Goal: Check status: Check status

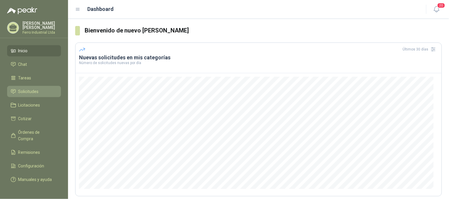
click at [28, 91] on span "Solicitudes" at bounding box center [28, 91] width 20 height 7
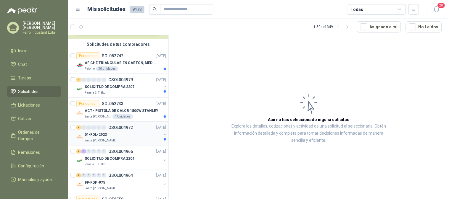
scroll to position [66, 0]
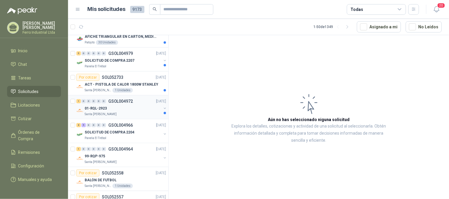
click at [128, 106] on div "01-RQL-2923" at bounding box center [123, 108] width 77 height 7
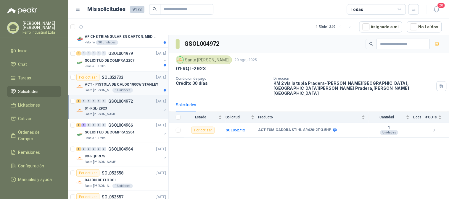
click at [143, 80] on div "Por cotizar SOL052733 [DATE]" at bounding box center [121, 77] width 90 height 7
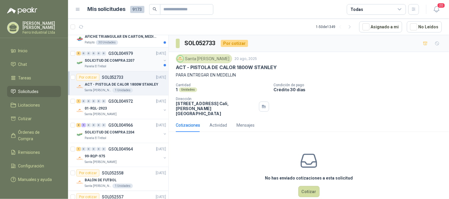
click at [128, 56] on div "5 0 0 0 0 0 GSOL004979 [DATE]" at bounding box center [121, 53] width 91 height 7
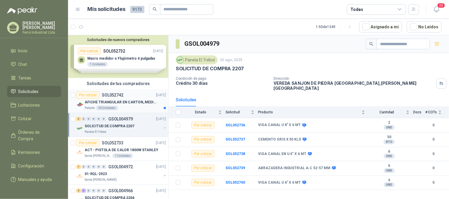
click at [134, 104] on p "AFICHE TRIANGULAR EN CARTON, MEDIDAS 30 CM X 45 CM" at bounding box center [122, 103] width 74 height 6
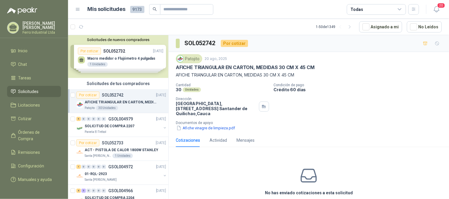
scroll to position [26, 0]
